Goal: Transaction & Acquisition: Purchase product/service

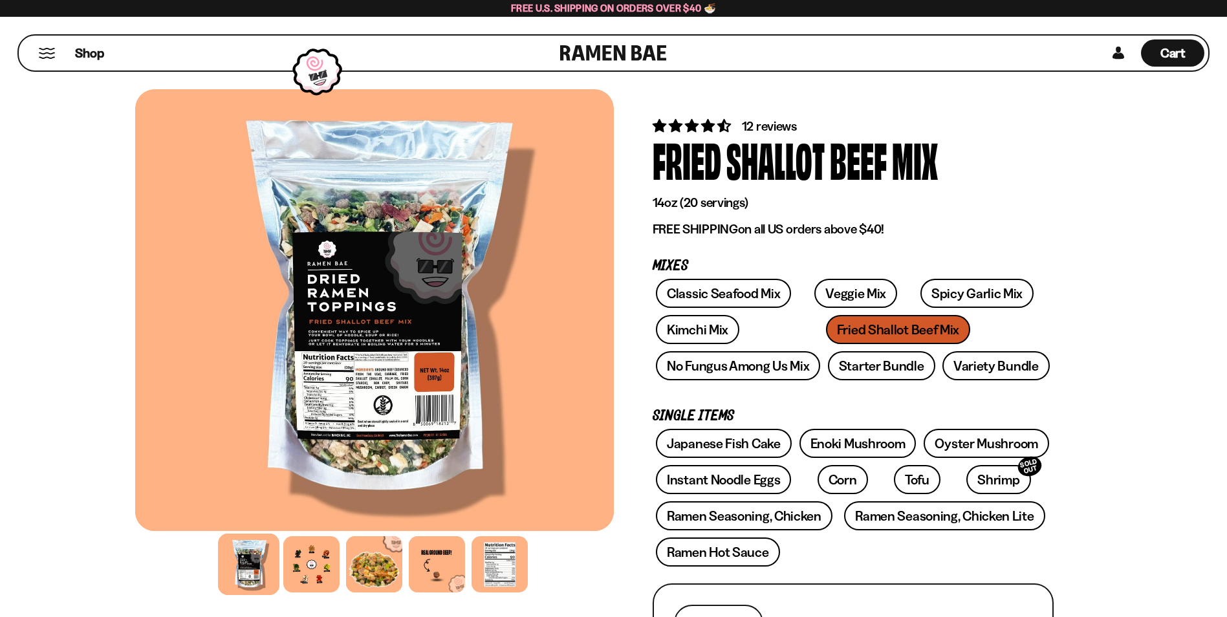
click at [830, 374] on div "Classic Seafood Mix Veggie Mix Spicy Garlic Mix Kimchi Mix Fried Shallot Beef M…" at bounding box center [853, 333] width 401 height 109
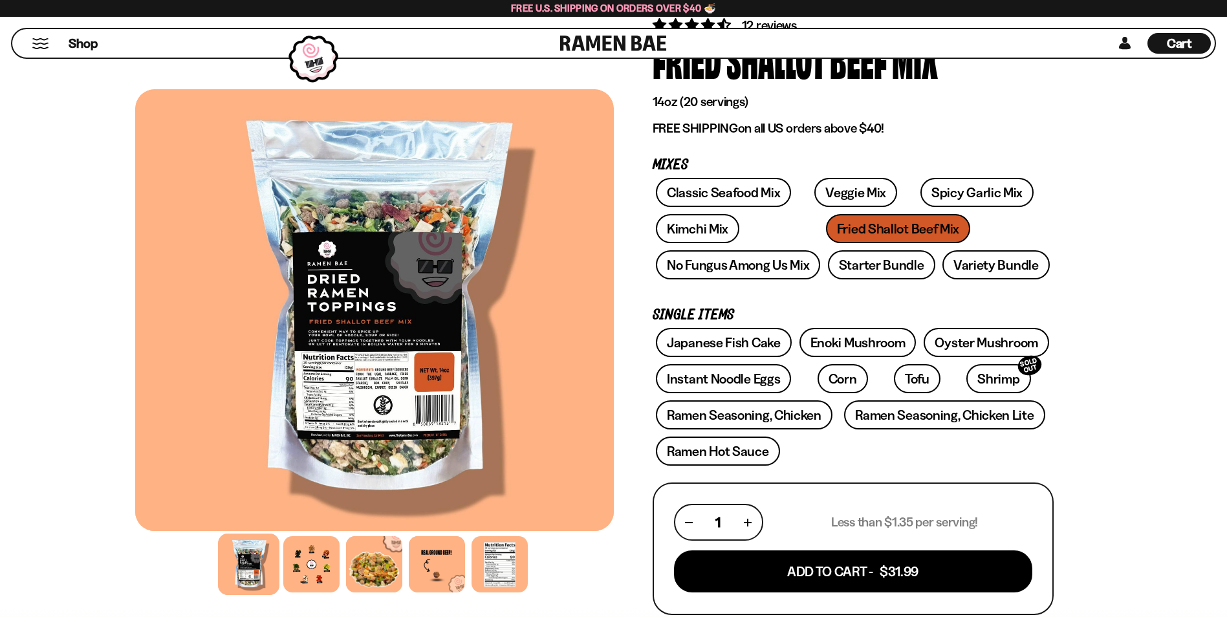
scroll to position [323, 0]
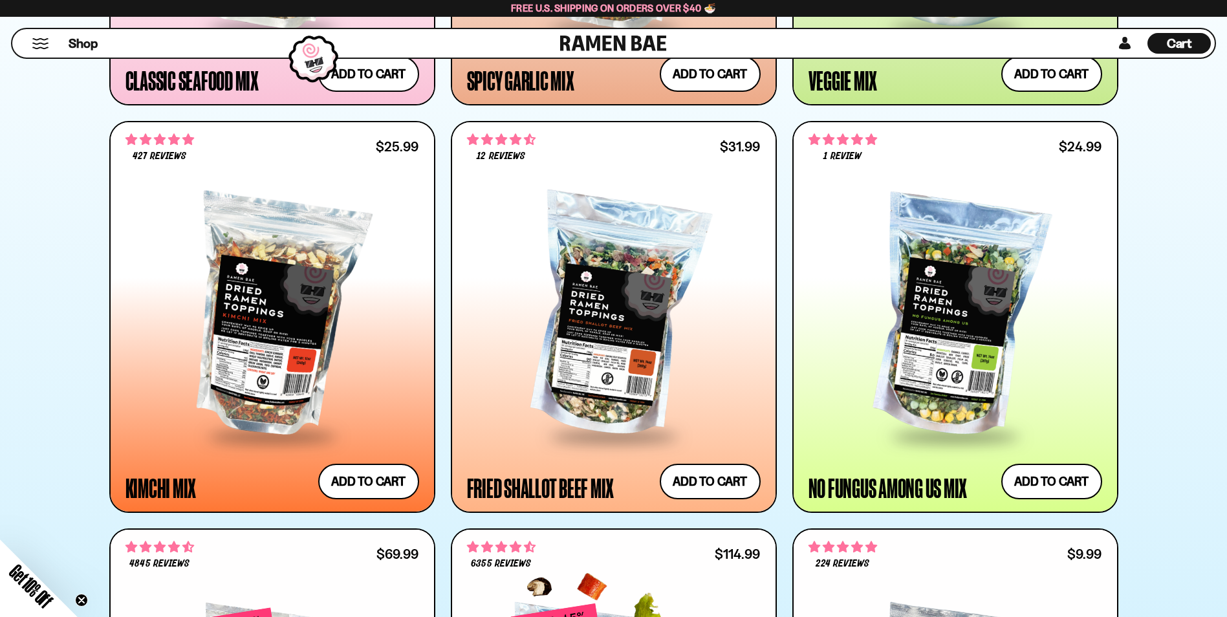
scroll to position [1035, 0]
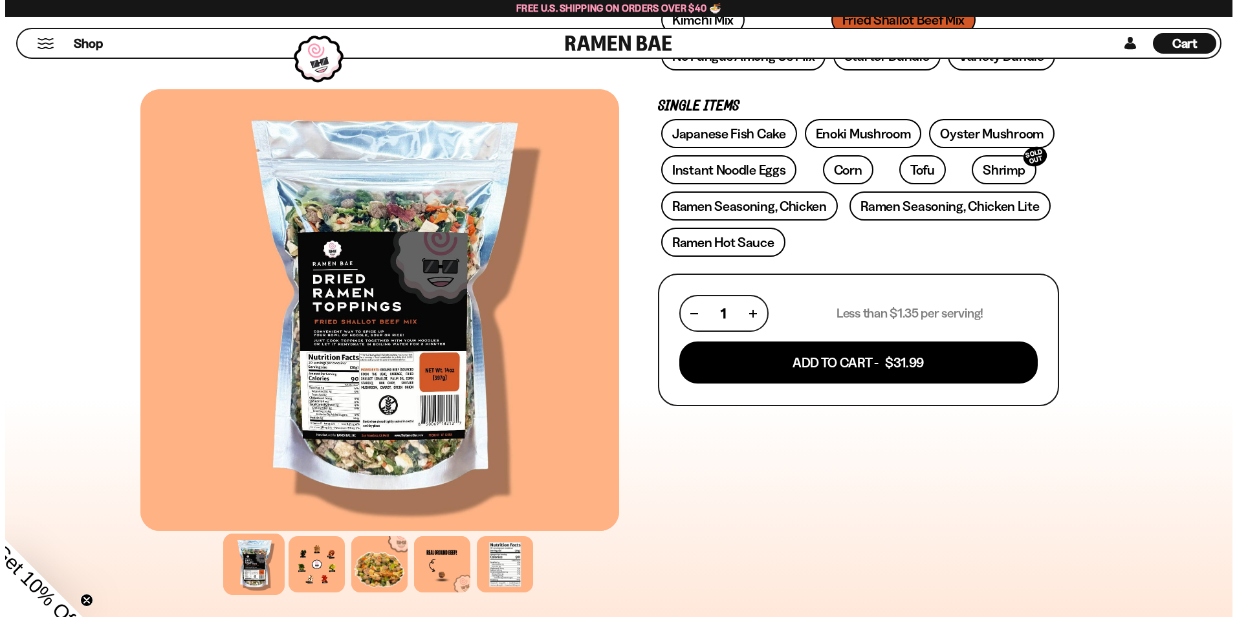
scroll to position [388, 0]
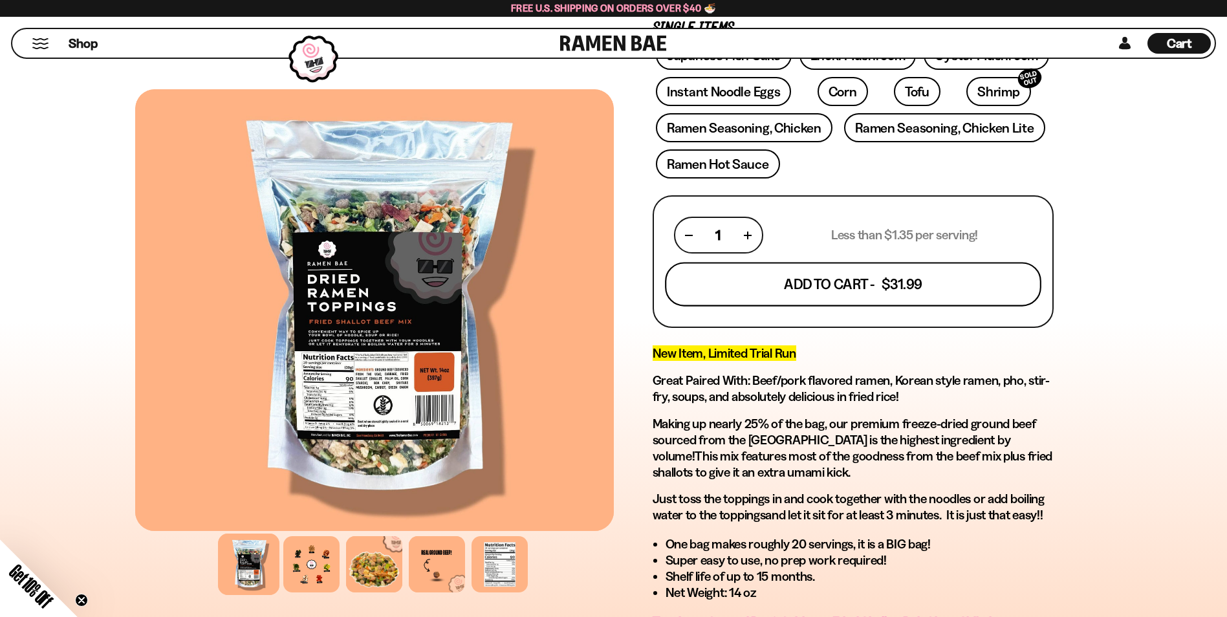
click at [892, 281] on button "Add To Cart - $31.99" at bounding box center [853, 285] width 376 height 44
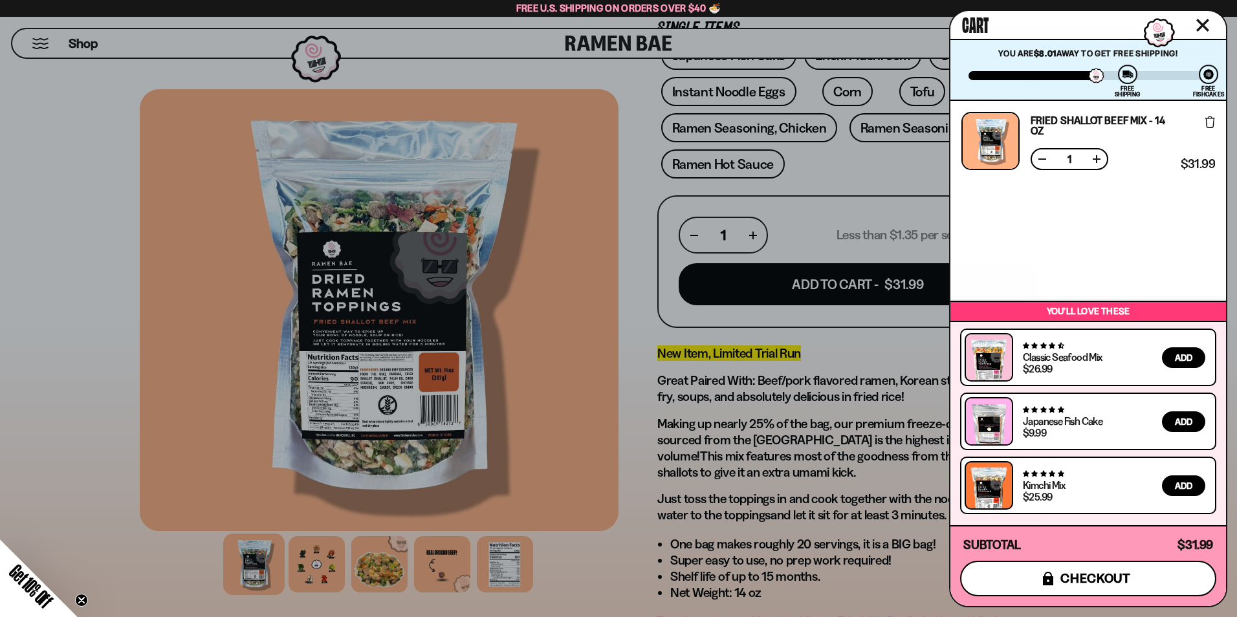
click at [1137, 582] on button "icons8-lock checkout" at bounding box center [1088, 579] width 256 height 36
